Goal: Information Seeking & Learning: Find specific fact

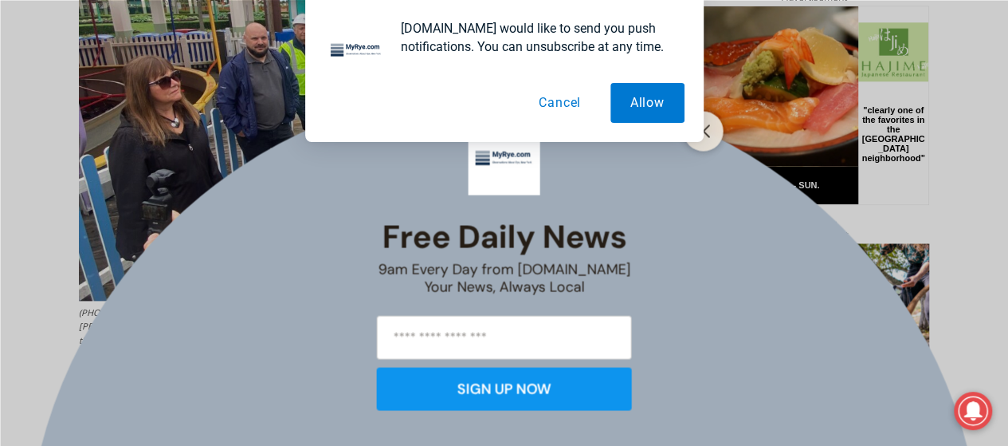
scroll to position [848, 0]
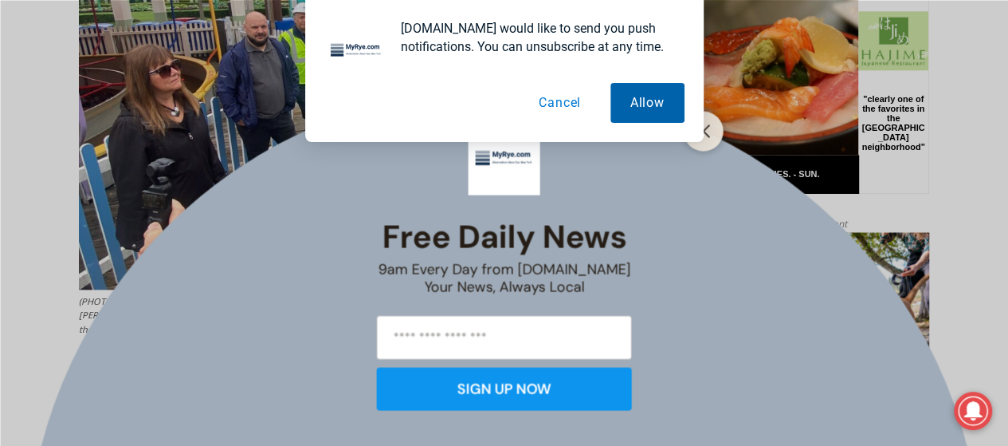
click at [628, 104] on button "Allow" at bounding box center [648, 103] width 74 height 40
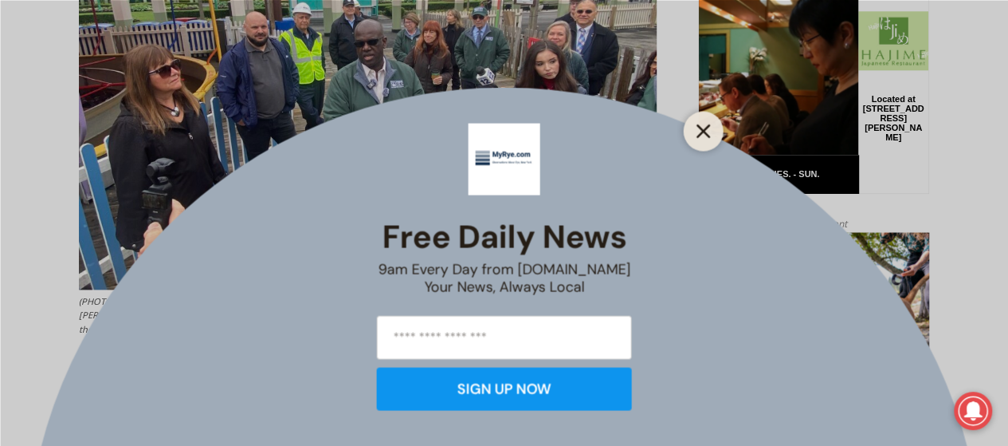
click at [710, 130] on icon "Close" at bounding box center [704, 131] width 14 height 14
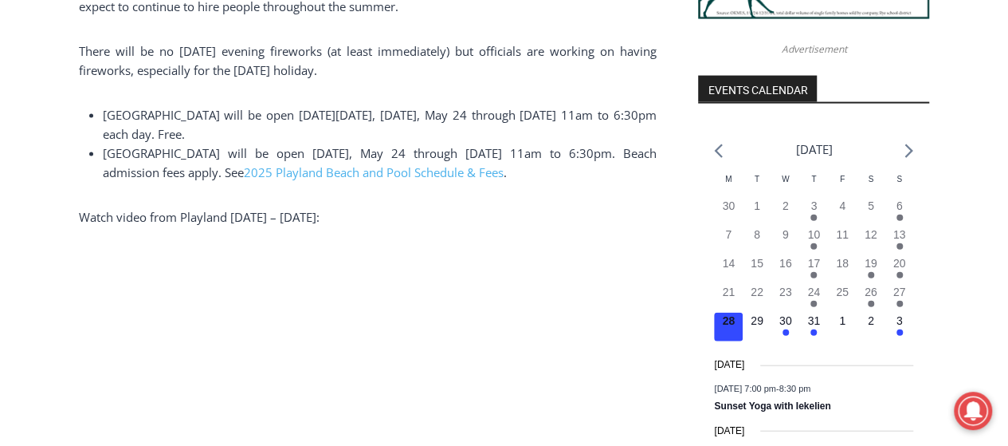
scroll to position [1725, 0]
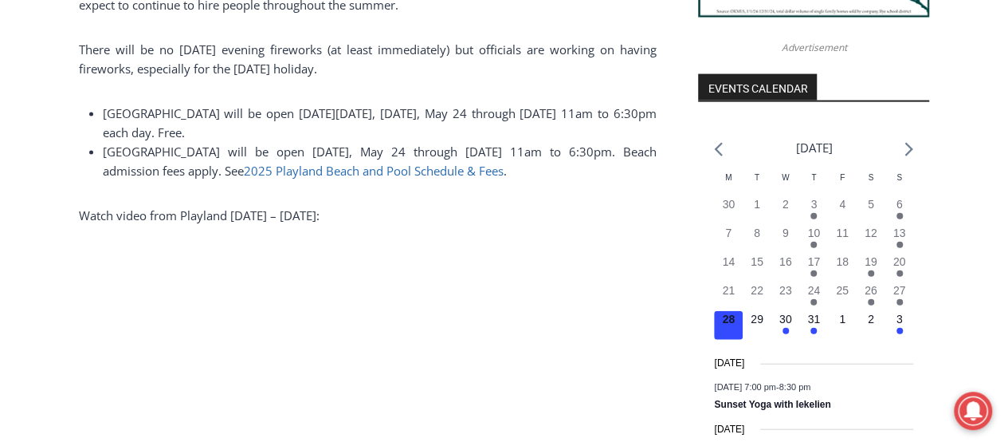
click at [408, 179] on span "2025 Playland Beach and Pool Schedule & Fees" at bounding box center [374, 171] width 260 height 16
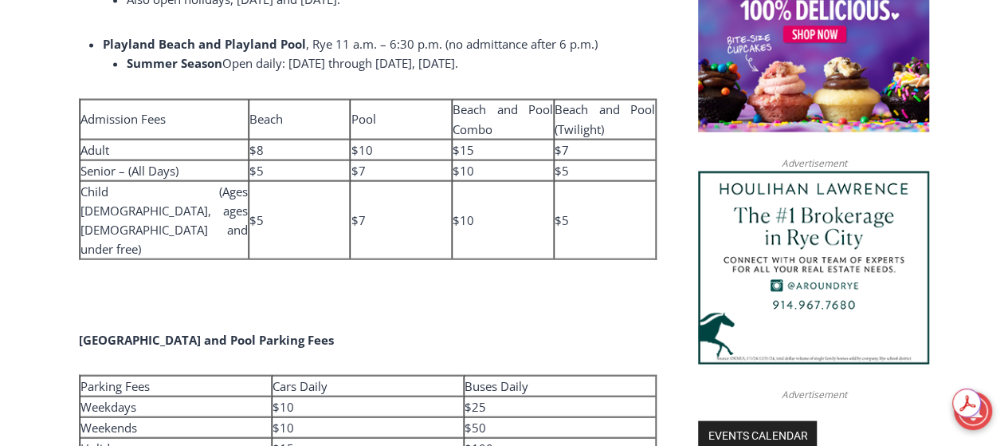
scroll to position [1355, 0]
